Goal: Register for event/course

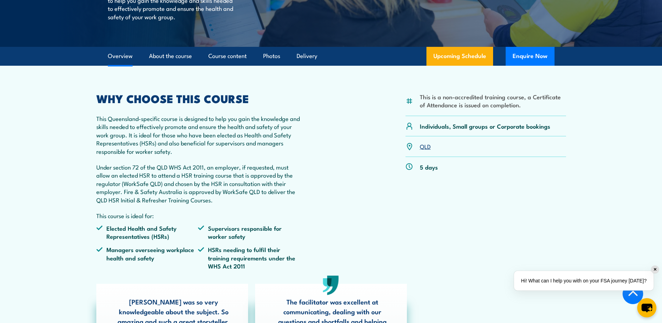
scroll to position [175, 0]
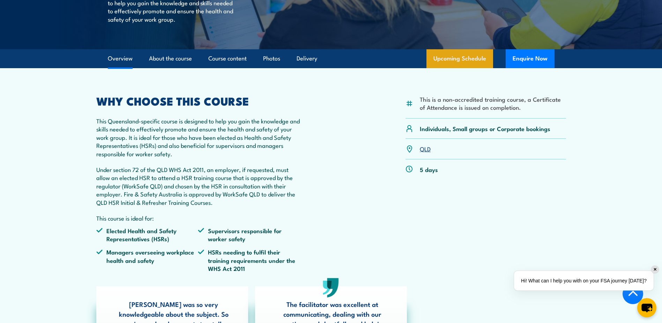
click at [457, 60] on link "Upcoming Schedule" at bounding box center [460, 58] width 67 height 19
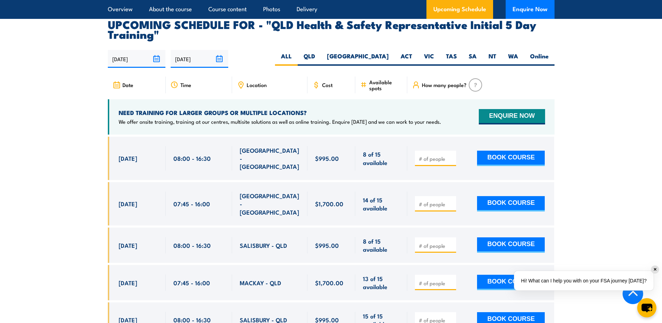
scroll to position [1209, 0]
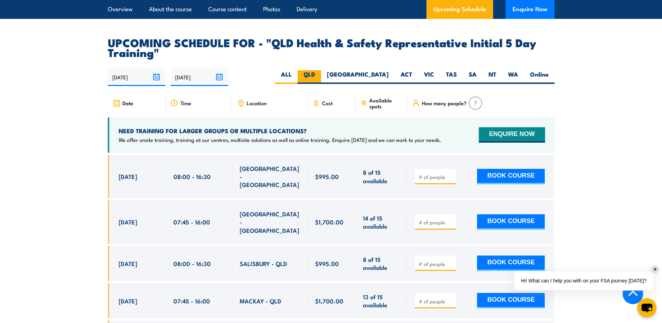
click at [321, 74] on label "QLD" at bounding box center [309, 77] width 23 height 14
click at [320, 74] on input "QLD" at bounding box center [317, 72] width 5 height 5
radio input "true"
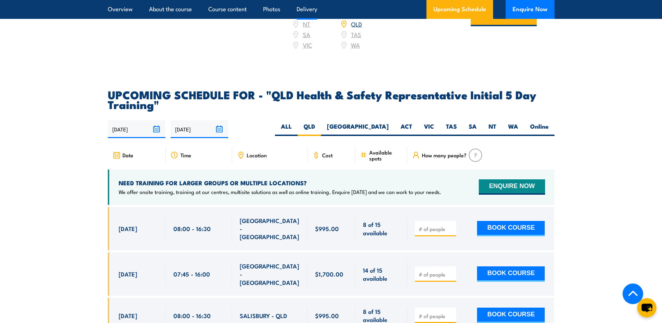
scroll to position [1104, 0]
